Goal: Task Accomplishment & Management: Use online tool/utility

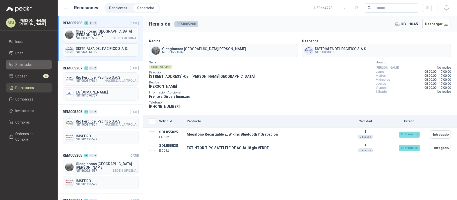
click at [27, 67] on span "Solicitudes" at bounding box center [24, 65] width 17 height 6
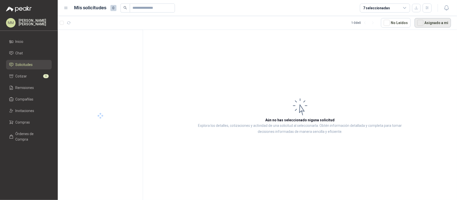
click at [436, 23] on button "Asignado a mi" at bounding box center [432, 23] width 36 height 10
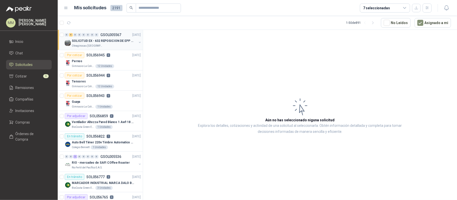
click at [138, 42] on button "button" at bounding box center [140, 42] width 4 height 4
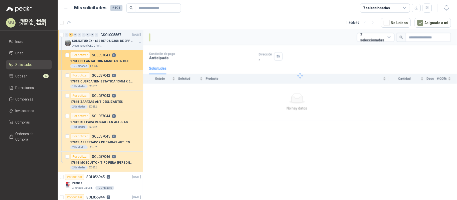
click at [121, 65] on div "12 Unidades EX-632" at bounding box center [105, 66] width 70 height 4
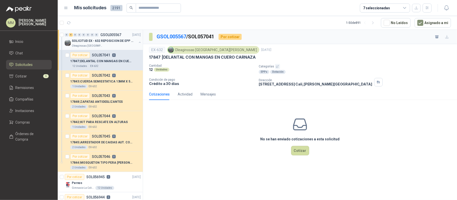
click at [138, 42] on button "button" at bounding box center [140, 42] width 4 height 4
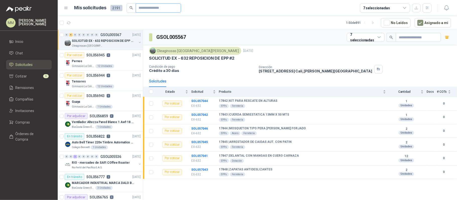
click at [165, 9] on input "text" at bounding box center [156, 8] width 35 height 9
type input "****"
click at [430, 22] on button "Asignado a mi" at bounding box center [432, 23] width 36 height 10
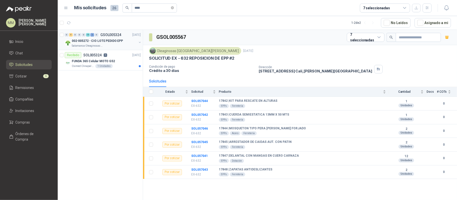
click at [138, 43] on button "button" at bounding box center [140, 42] width 4 height 4
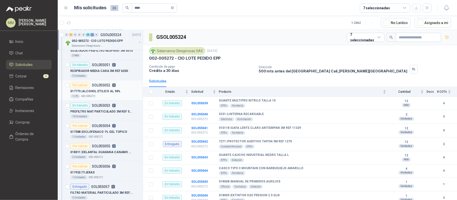
scroll to position [267, 0]
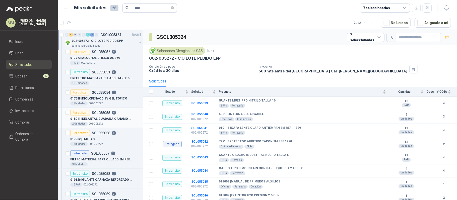
click at [112, 122] on div "018011 | DELANTAL GUADANA CANAMO CON CANILLERA" at bounding box center [105, 119] width 70 height 6
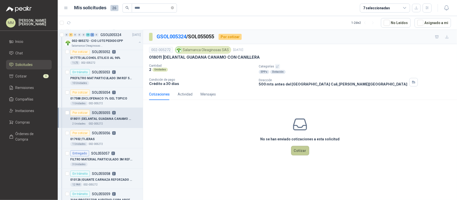
click at [299, 152] on button "Cotizar" at bounding box center [300, 151] width 18 height 10
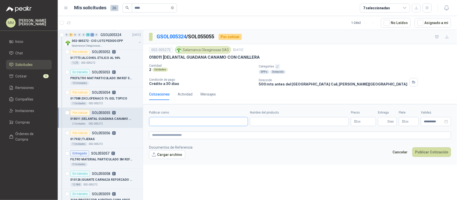
click at [202, 126] on input "Publicar como" at bounding box center [198, 121] width 98 height 9
type input "*******"
click at [192, 132] on div "Provesi NIT : 901009911" at bounding box center [198, 135] width 90 height 6
type input "**********"
click at [268, 120] on input "Nombre del producto" at bounding box center [299, 121] width 99 height 9
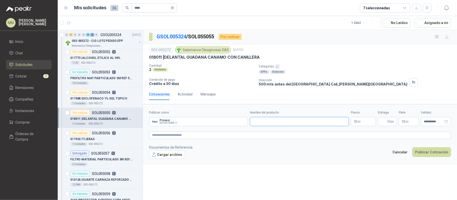
paste input "**********"
type input "**********"
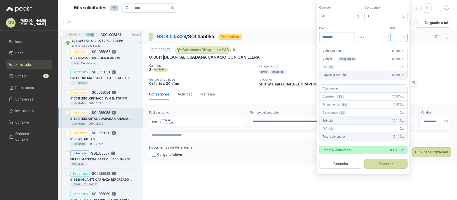
type input "********"
click at [400, 33] on input "search" at bounding box center [398, 37] width 11 height 8
drag, startPoint x: 401, startPoint y: 45, endPoint x: 399, endPoint y: 103, distance: 58.2
click at [401, 45] on div "19%" at bounding box center [398, 47] width 9 height 6
click at [396, 162] on button "Guardar" at bounding box center [385, 164] width 43 height 10
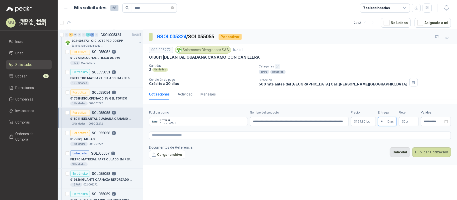
type input "*"
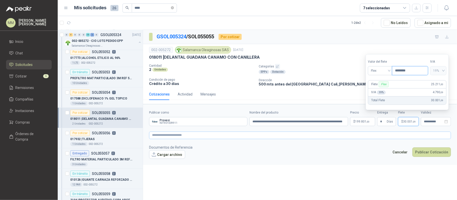
type input "********"
click at [428, 135] on textarea at bounding box center [300, 136] width 302 height 8
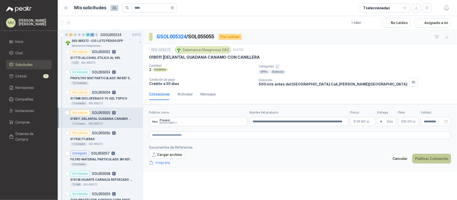
click at [433, 161] on button "Publicar Cotización" at bounding box center [431, 159] width 39 height 10
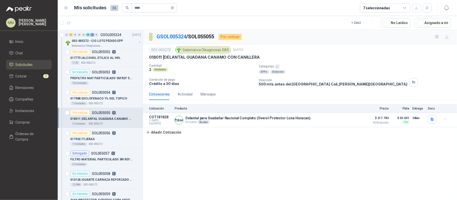
drag, startPoint x: 331, startPoint y: 51, endPoint x: 295, endPoint y: 34, distance: 39.9
click at [331, 51] on div "002-005272 Salamanca Oleaginosas SAS 5 sept, 2025" at bounding box center [300, 50] width 302 height 8
click at [308, 60] on div "018011 | DELANTAL GUADANA CANAMO CON CANILLERA" at bounding box center [300, 57] width 302 height 5
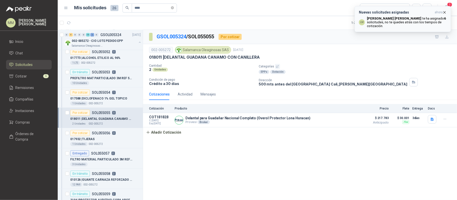
click at [385, 20] on b "Luis Miguel Martinez" at bounding box center [394, 19] width 54 height 4
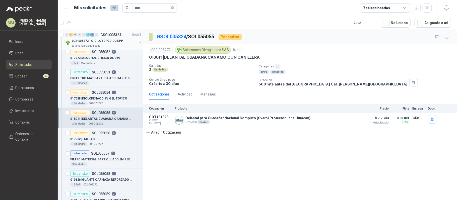
click at [138, 42] on button "button" at bounding box center [140, 42] width 4 height 4
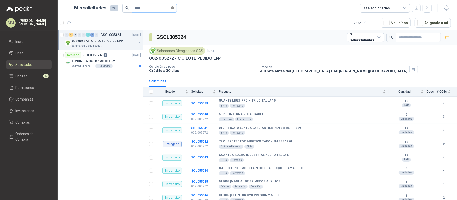
click at [174, 8] on icon "close-circle" at bounding box center [172, 7] width 3 height 3
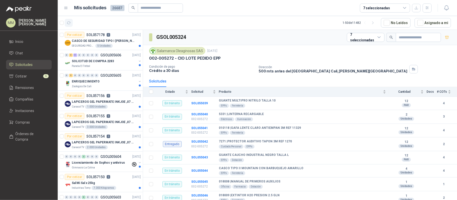
click at [72, 21] on button "button" at bounding box center [69, 23] width 8 height 8
click at [430, 25] on button "Asignado a mi" at bounding box center [432, 23] width 36 height 10
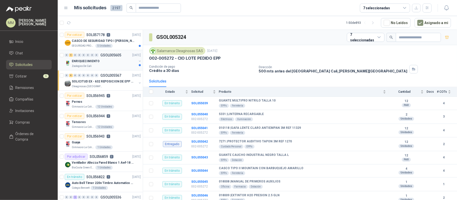
click at [138, 62] on button "button" at bounding box center [140, 61] width 4 height 4
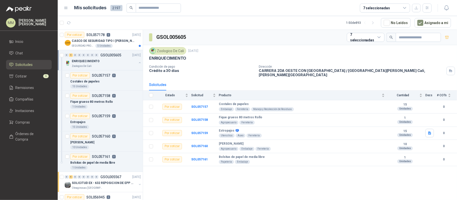
click at [138, 63] on button "button" at bounding box center [140, 63] width 4 height 4
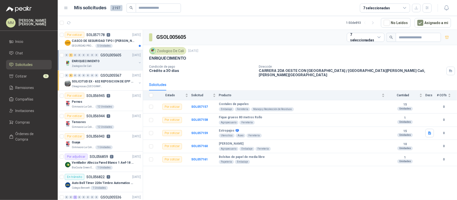
click at [307, 47] on div "Zoologico De Cali 23 sept, 2025 ENRIQUECIMIENTO Condición de pago Crédito a 30 …" at bounding box center [300, 62] width 314 height 34
click at [131, 41] on div "CASCO DE SEGURIDAD TIPO [PERSON_NAME]" at bounding box center [106, 41] width 69 height 6
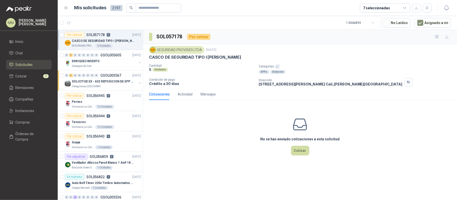
click at [185, 56] on p "CASCO DE SEGURIDAD TIPO [PERSON_NAME]" at bounding box center [195, 57] width 92 height 5
copy p "CASCO DE SEGURIDAD TIPO [PERSON_NAME]"
click at [313, 55] on div "CASCO DE SEGURIDAD TIPO [PERSON_NAME]" at bounding box center [300, 57] width 302 height 5
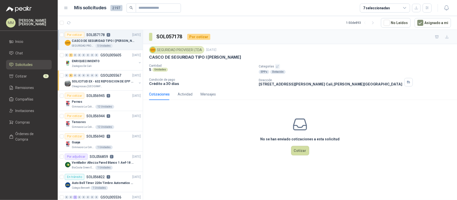
click at [342, 48] on div "SEGURIDAD PROVISER LTDA 23 sept, 2025" at bounding box center [300, 50] width 302 height 8
click at [299, 152] on button "Cotizar" at bounding box center [300, 151] width 18 height 10
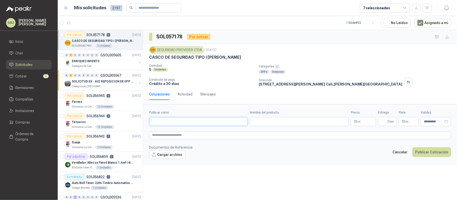
click at [193, 121] on input "Publicar como" at bounding box center [198, 121] width 98 height 9
type input "**********"
click at [191, 141] on p "ELECTROMANFER" at bounding box center [184, 141] width 47 height 3
type input "**********"
click at [276, 123] on input "Nombre del producto" at bounding box center [299, 121] width 99 height 9
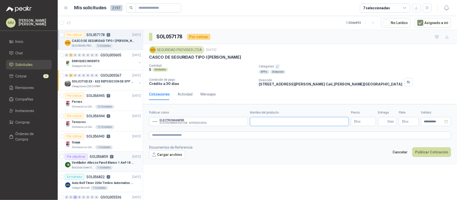
paste input "**********"
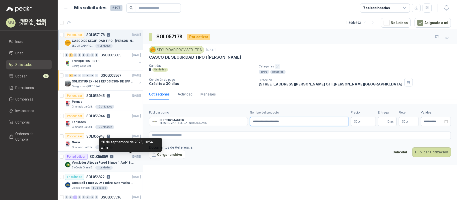
type input "**********"
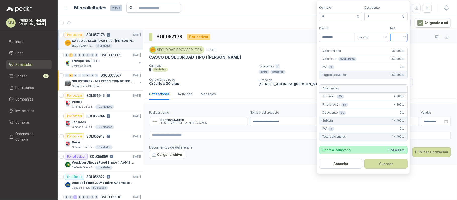
type input "********"
click at [394, 38] on input "search" at bounding box center [398, 37] width 11 height 8
click at [396, 45] on div "19%" at bounding box center [398, 47] width 9 height 6
click at [386, 165] on button "Guardar" at bounding box center [385, 164] width 43 height 10
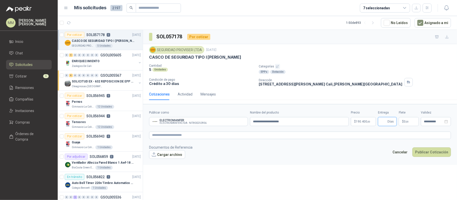
click at [383, 122] on input "Entrega" at bounding box center [384, 121] width 6 height 9
type input "*"
click at [345, 138] on textarea at bounding box center [300, 136] width 302 height 8
drag, startPoint x: 329, startPoint y: 40, endPoint x: 322, endPoint y: 32, distance: 10.7
click at [329, 40] on div "SOL057178 Por cotizar" at bounding box center [300, 37] width 314 height 14
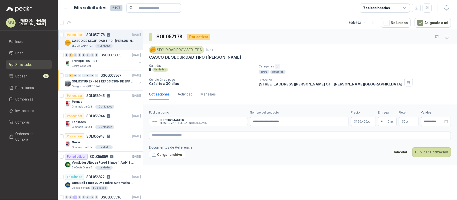
click at [326, 58] on div "CASCO DE SEGURIDAD TIPO [PERSON_NAME]" at bounding box center [300, 57] width 302 height 5
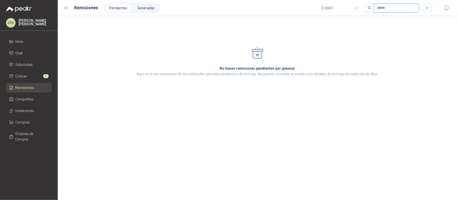
click at [398, 9] on input "text" at bounding box center [394, 8] width 35 height 9
paste input "*********"
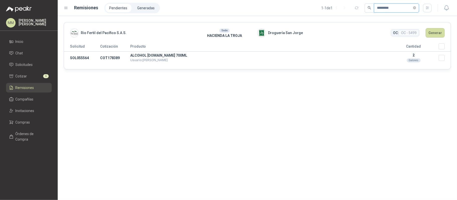
type input "*********"
click at [433, 37] on button "Generar" at bounding box center [434, 33] width 19 height 10
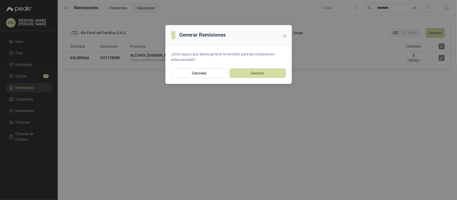
click at [274, 65] on section "¿Está seguro que desea generar la remisión para las cotizaciones seleccionadas?" at bounding box center [228, 56] width 126 height 23
click at [272, 73] on button "Generar" at bounding box center [257, 73] width 56 height 10
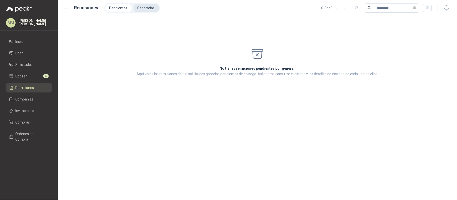
click at [146, 6] on li "Generadas" at bounding box center [145, 8] width 25 height 9
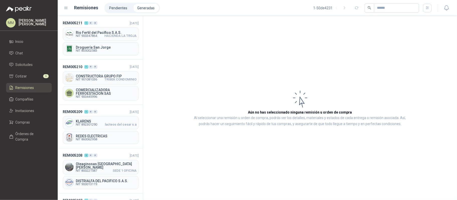
click at [106, 37] on span "HACIENDA LA TROJA" at bounding box center [120, 35] width 32 height 3
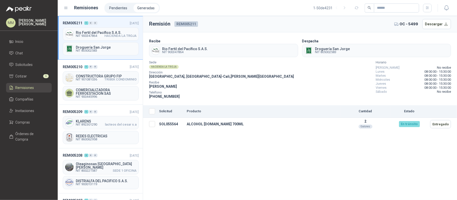
click at [438, 26] on button "Descargar" at bounding box center [436, 24] width 29 height 10
click at [351, 133] on div "Remisión REM005211 OC - 5499 Descargar Recibe Rio Fertil del Pacífico S.A.S. NI…" at bounding box center [300, 108] width 314 height 184
click at [115, 8] on li "Pendientes" at bounding box center [118, 8] width 26 height 9
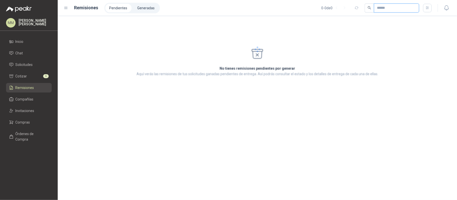
click at [403, 9] on input "text" at bounding box center [394, 8] width 35 height 9
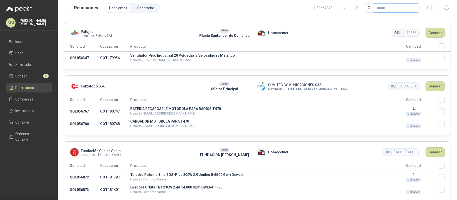
paste input "*********"
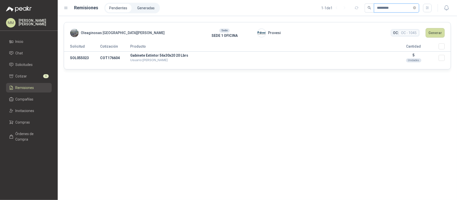
type input "*********"
click at [439, 36] on button "Generar" at bounding box center [434, 33] width 19 height 10
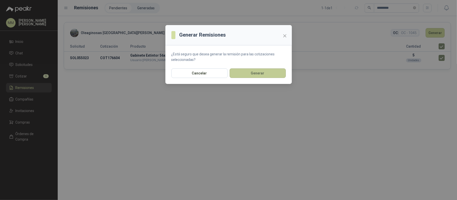
click at [274, 74] on button "Generar" at bounding box center [257, 73] width 56 height 10
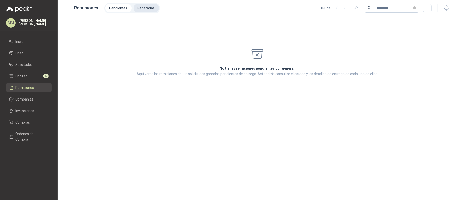
click at [144, 6] on li "Generadas" at bounding box center [145, 8] width 25 height 9
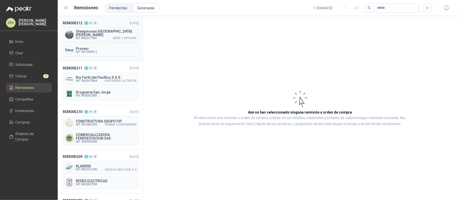
click at [103, 33] on span "Oleaginosas [GEOGRAPHIC_DATA][PERSON_NAME]" at bounding box center [106, 33] width 61 height 7
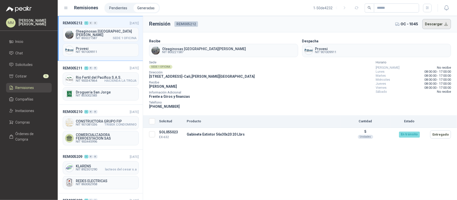
click at [441, 27] on button "Descargar" at bounding box center [436, 24] width 29 height 10
click at [340, 79] on div "Sede SEDE 1 OFICINA Dirección CALLE 4 No.27 -79 - Cali , Valle del Cauca Recibe…" at bounding box center [300, 85] width 302 height 48
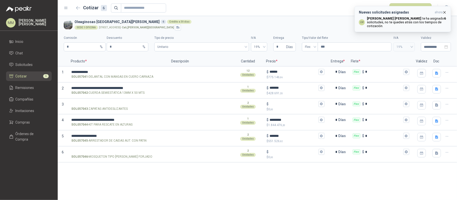
click at [393, 18] on b "[PERSON_NAME] [PERSON_NAME]" at bounding box center [394, 19] width 54 height 4
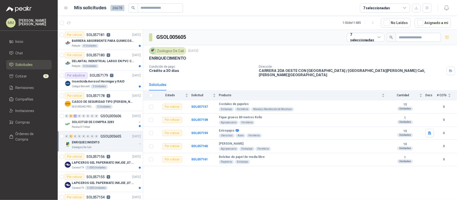
drag, startPoint x: 434, startPoint y: 23, endPoint x: 338, endPoint y: 46, distance: 98.8
click at [434, 23] on button "Asignado a mi" at bounding box center [432, 23] width 36 height 10
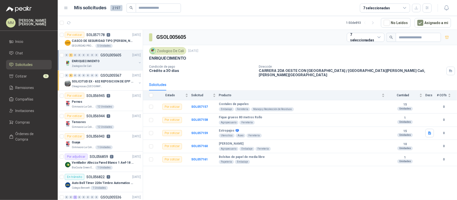
click at [138, 63] on button "button" at bounding box center [140, 63] width 4 height 4
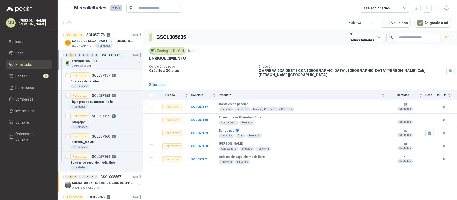
click at [112, 80] on div "Costales de papeles" at bounding box center [105, 81] width 70 height 6
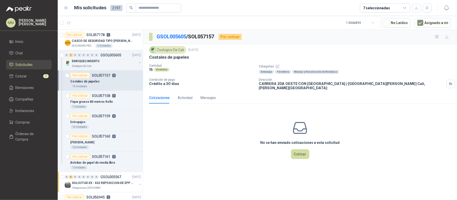
click at [181, 59] on p "Costales de papeles" at bounding box center [169, 57] width 40 height 5
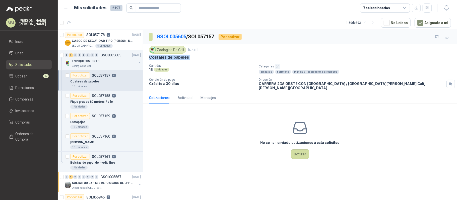
click at [231, 60] on div "Costales de papeles" at bounding box center [300, 57] width 302 height 5
click at [116, 100] on div "Fique grueso 80 metros Rollo" at bounding box center [105, 102] width 70 height 6
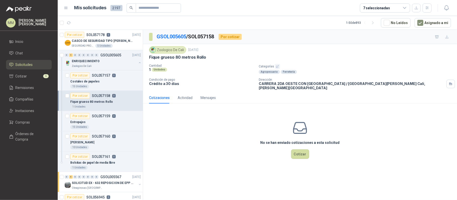
click at [166, 59] on p "Fique grueso 80 metros Rollo" at bounding box center [177, 57] width 57 height 5
copy p "Fique grueso 80 metros Rollo"
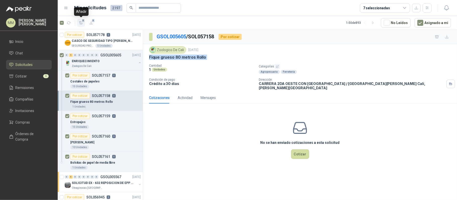
click at [82, 22] on span "5" at bounding box center [83, 21] width 4 height 4
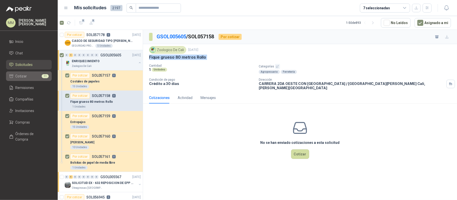
click at [32, 74] on li "Cotizar 11" at bounding box center [29, 76] width 40 height 6
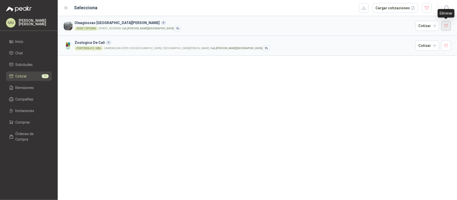
click at [446, 27] on button "button" at bounding box center [446, 26] width 10 height 10
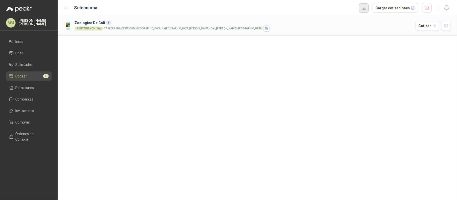
click at [368, 8] on button "button" at bounding box center [364, 8] width 10 height 10
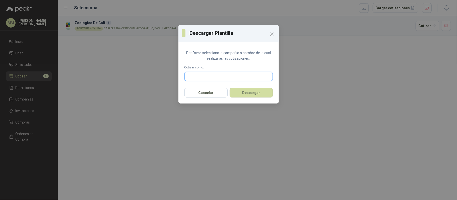
click at [238, 80] on input "text" at bounding box center [229, 76] width 88 height 9
type input "*****"
click at [234, 88] on div "TEXCOMERCIAL NIT : 890922586" at bounding box center [229, 89] width 80 height 6
click at [248, 93] on button "Descargar" at bounding box center [250, 93] width 43 height 10
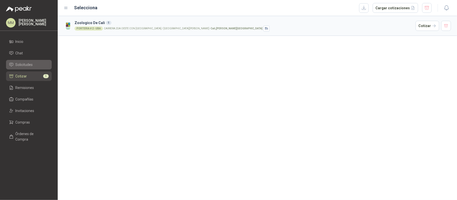
click at [26, 65] on span "Solicitudes" at bounding box center [24, 65] width 17 height 6
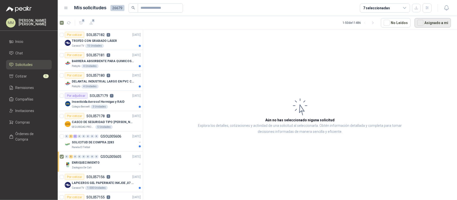
click at [429, 25] on button "Asignado a mi" at bounding box center [432, 23] width 36 height 10
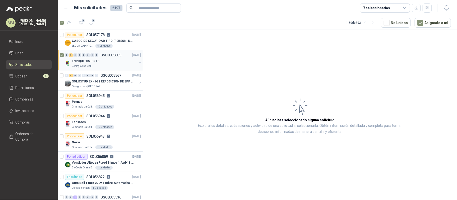
click at [138, 61] on button "button" at bounding box center [140, 63] width 4 height 4
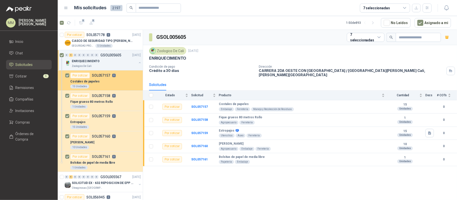
click at [123, 80] on div "Costales de papeles" at bounding box center [105, 81] width 70 height 6
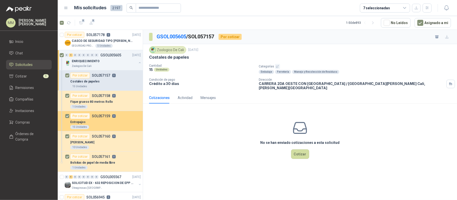
click at [111, 125] on div "Estropajos" at bounding box center [105, 122] width 70 height 6
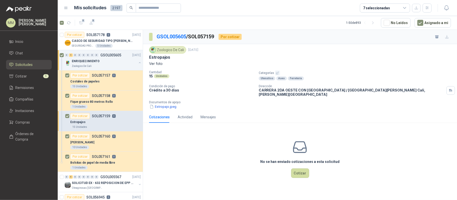
click at [159, 108] on div "Zoologico De Cali [DATE] Estropajos Ver foto Cantidad 15 Unidades Categorías Ut…" at bounding box center [300, 77] width 314 height 67
click at [163, 104] on button "Estropajo.jpeg" at bounding box center [163, 106] width 28 height 5
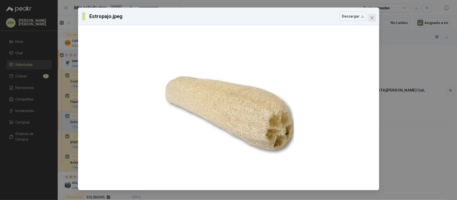
click at [370, 19] on icon "close" at bounding box center [372, 18] width 4 height 4
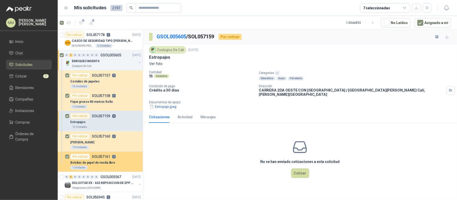
click at [119, 165] on div "Bolsitas de papel de media libre" at bounding box center [105, 163] width 70 height 6
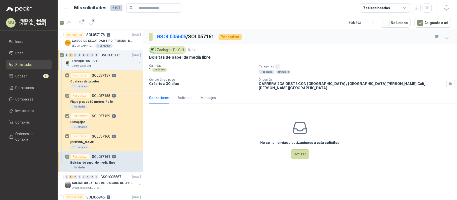
click at [184, 58] on p "Bolsitas de papel de media libre" at bounding box center [179, 57] width 61 height 5
copy p "Bolsitas de papel de media libre"
click at [227, 79] on p "Condición de pago" at bounding box center [202, 80] width 106 height 4
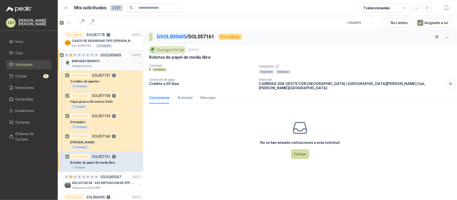
click at [138, 62] on button "button" at bounding box center [140, 63] width 4 height 4
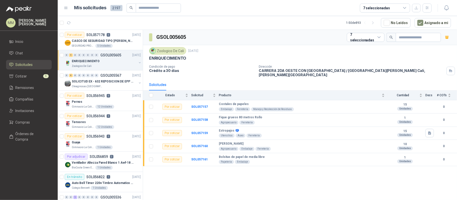
drag, startPoint x: 307, startPoint y: 33, endPoint x: 293, endPoint y: 34, distance: 14.0
click at [307, 33] on div "GSOL005605 7 seleccionadas" at bounding box center [300, 37] width 314 height 15
